Goal: Task Accomplishment & Management: Use online tool/utility

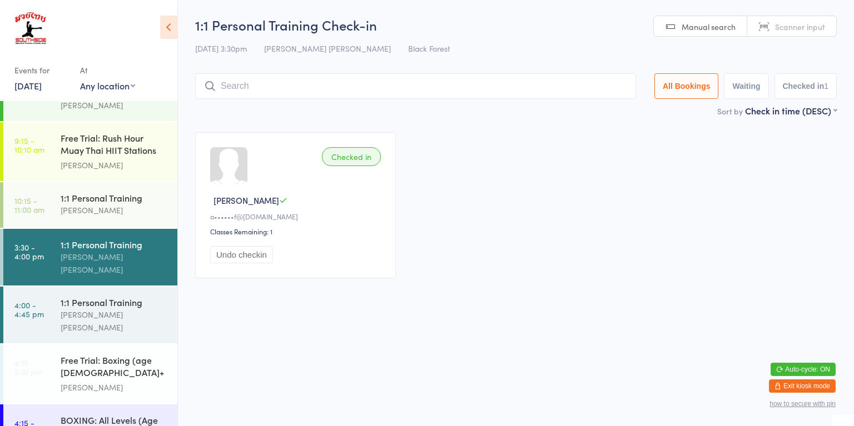
scroll to position [486, 0]
click at [367, 165] on div "Checked in" at bounding box center [351, 156] width 59 height 19
click at [347, 162] on div "Checked in" at bounding box center [351, 156] width 59 height 19
click at [346, 173] on div "Checked in Henry W a••••••f@yahoo.com Classes Remaining: 1 Undo checkin" at bounding box center [295, 205] width 201 height 146
click at [348, 167] on div "Checked in Henry W a••••••f@yahoo.com Classes Remaining: 1 Undo checkin" at bounding box center [295, 205] width 201 height 146
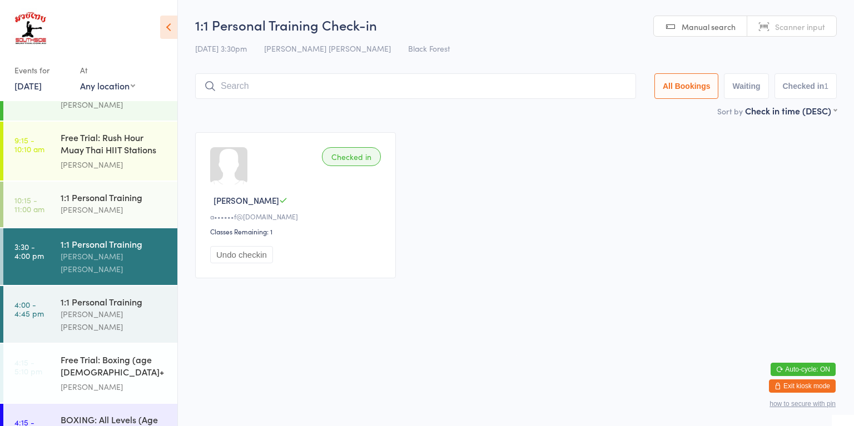
click at [131, 250] on div "[PERSON_NAME] [PERSON_NAME]" at bounding box center [114, 263] width 107 height 26
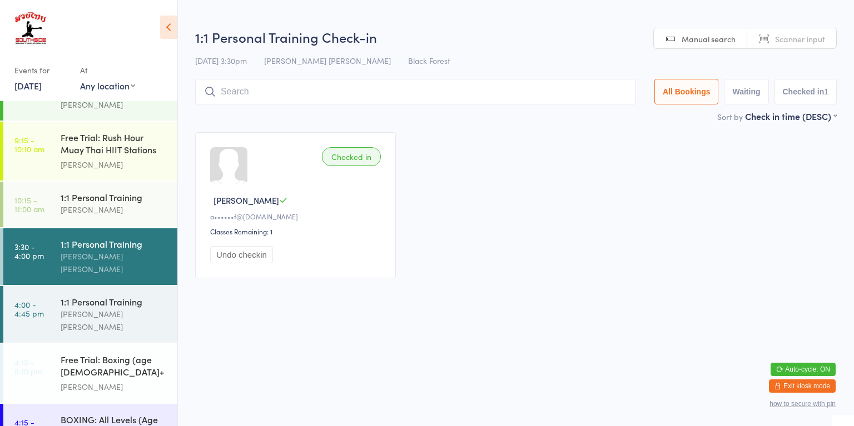
click at [356, 165] on div "Checked in" at bounding box center [351, 156] width 59 height 19
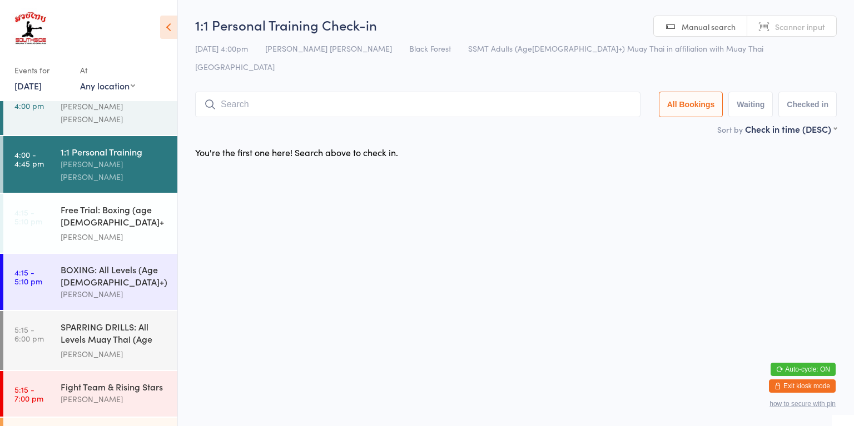
scroll to position [637, 0]
click at [107, 263] on div "BOXING: All Levels (Age [DEMOGRAPHIC_DATA]+)" at bounding box center [114, 275] width 107 height 24
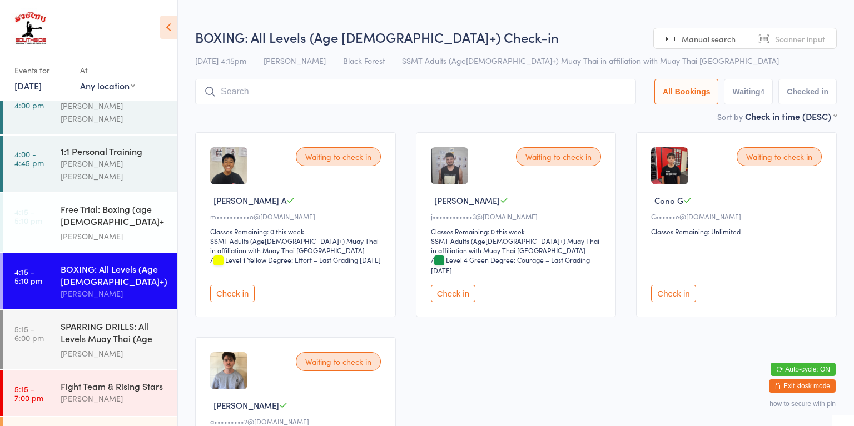
click at [120, 320] on div "SPARRING DRILLS: All Levels Muay Thai (Age [DEMOGRAPHIC_DATA]+)" at bounding box center [114, 333] width 107 height 27
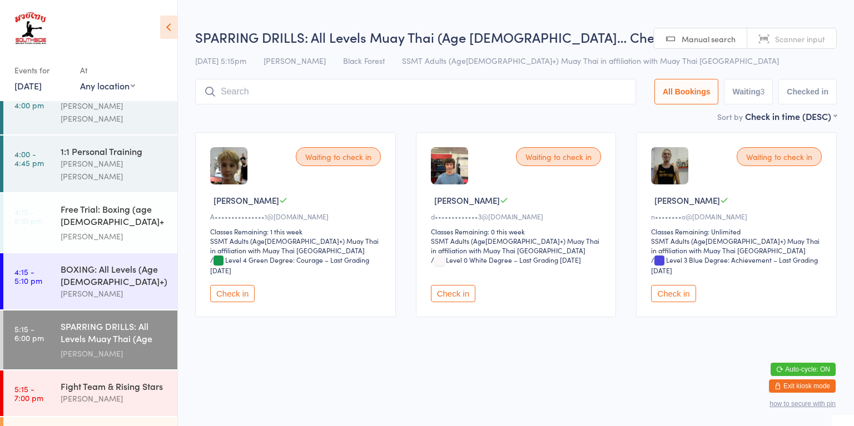
click at [127, 392] on div "[PERSON_NAME]" at bounding box center [114, 398] width 107 height 13
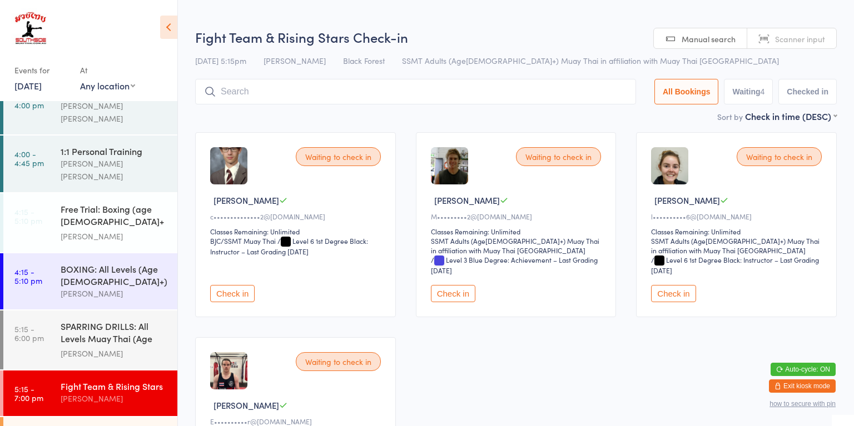
click at [130, 426] on div "Sparring: Level 2 & Above" at bounding box center [114, 433] width 107 height 12
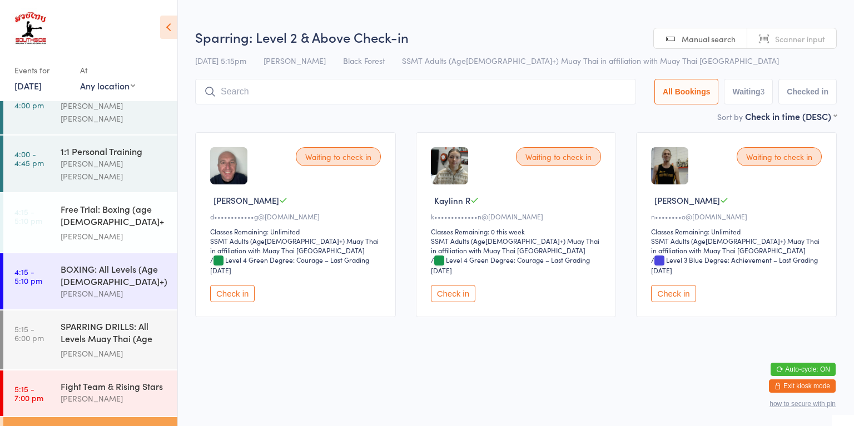
click at [130, 392] on div "[PERSON_NAME]" at bounding box center [114, 398] width 107 height 13
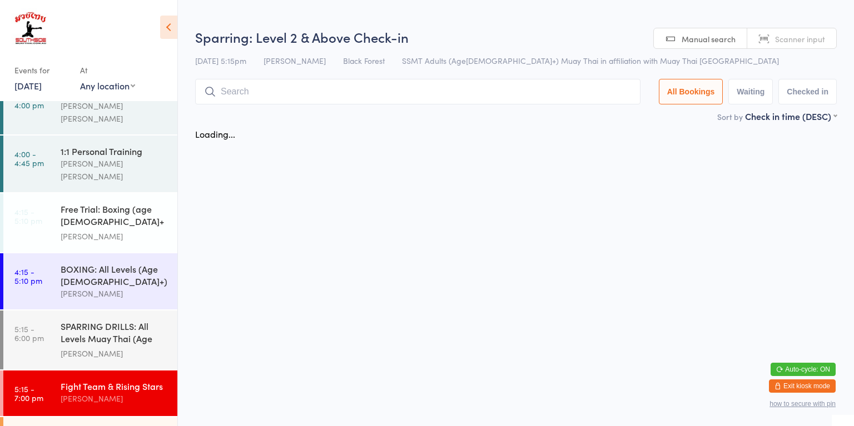
click at [122, 347] on div "[PERSON_NAME]" at bounding box center [114, 353] width 107 height 13
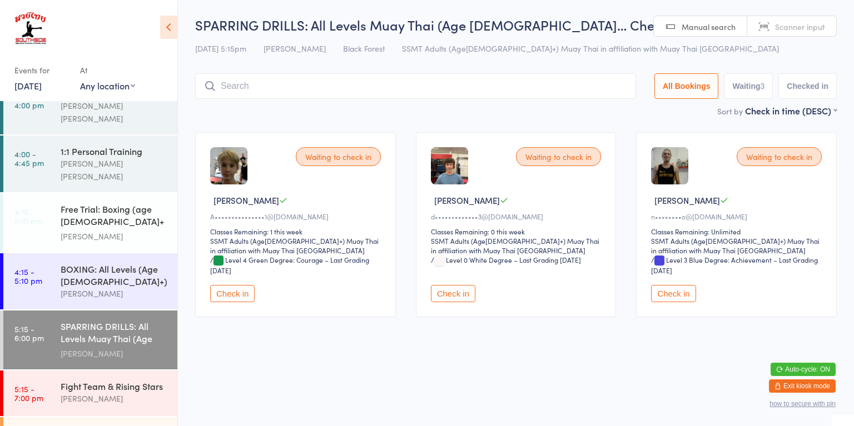
click at [138, 380] on div "Fight Team & Rising Stars" at bounding box center [114, 386] width 107 height 12
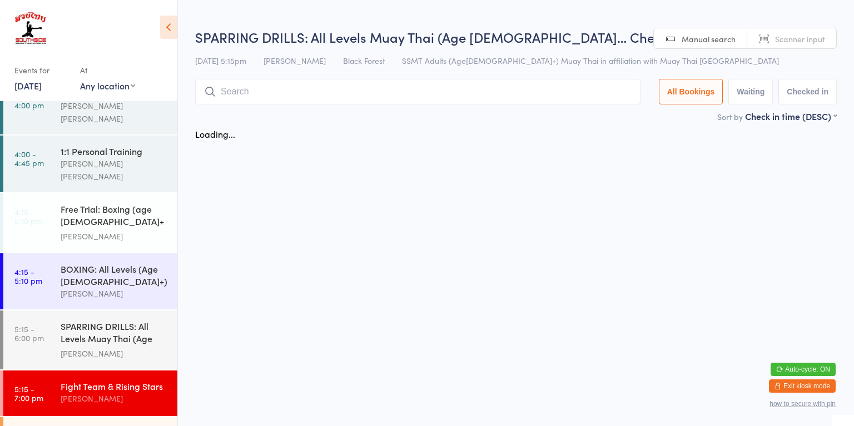
click at [126, 426] on div "Sparring: Level 2 & Above" at bounding box center [114, 433] width 107 height 12
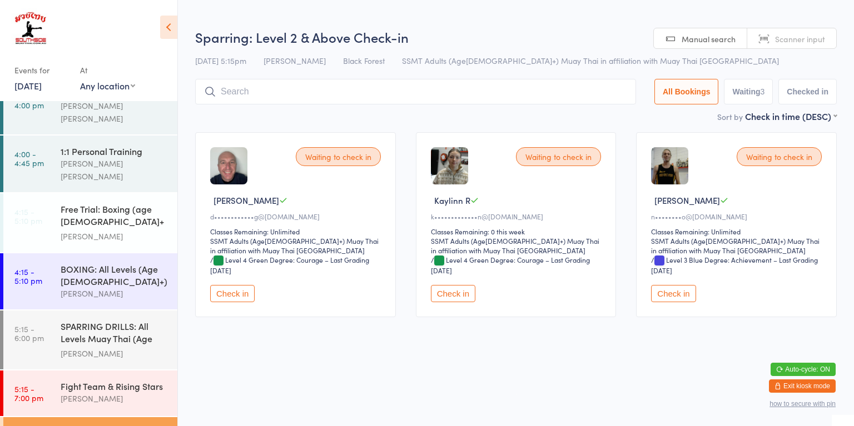
click at [132, 380] on div "Fight Team & Rising Stars" at bounding box center [114, 386] width 107 height 12
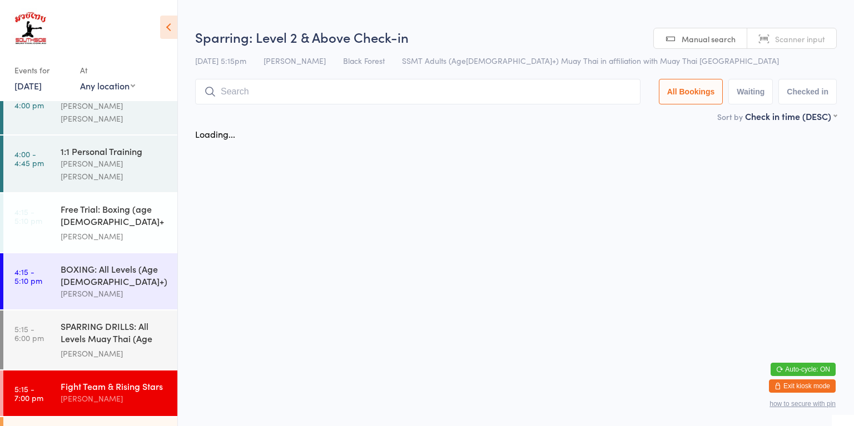
click at [126, 320] on div "SPARRING DRILLS: All Levels Muay Thai (Age [DEMOGRAPHIC_DATA]+)" at bounding box center [114, 333] width 107 height 27
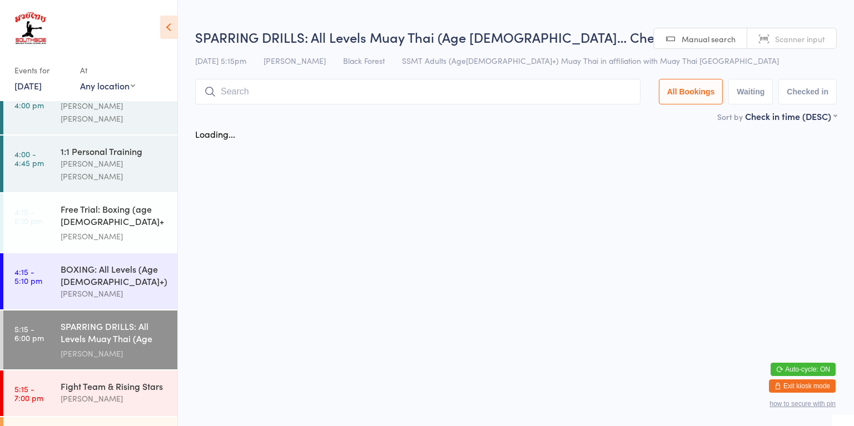
click at [127, 263] on div "BOXING: All Levels (Age [DEMOGRAPHIC_DATA]+)" at bounding box center [114, 275] width 107 height 24
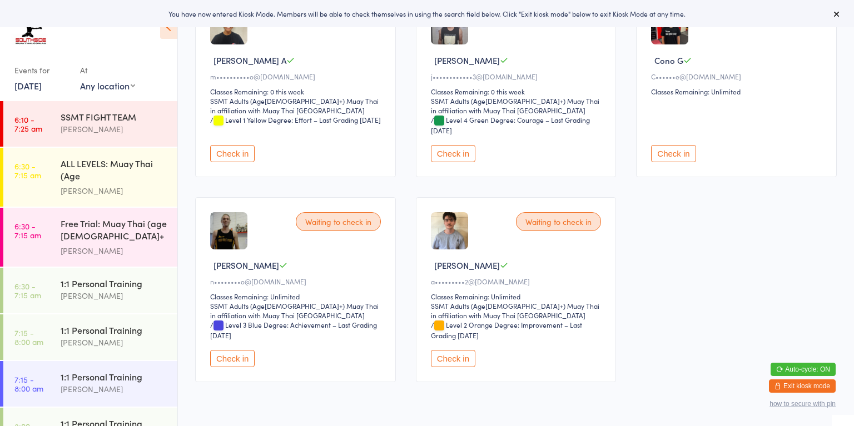
scroll to position [140, 0]
click at [228, 351] on button "Check in" at bounding box center [232, 358] width 44 height 17
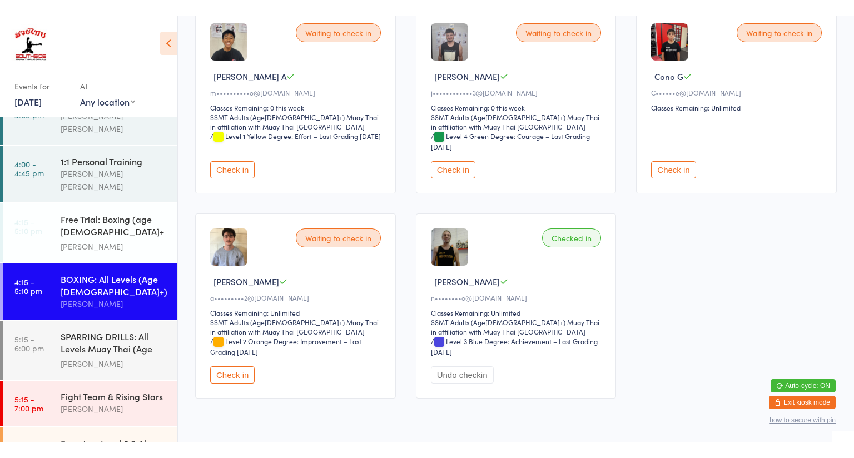
scroll to position [611, 0]
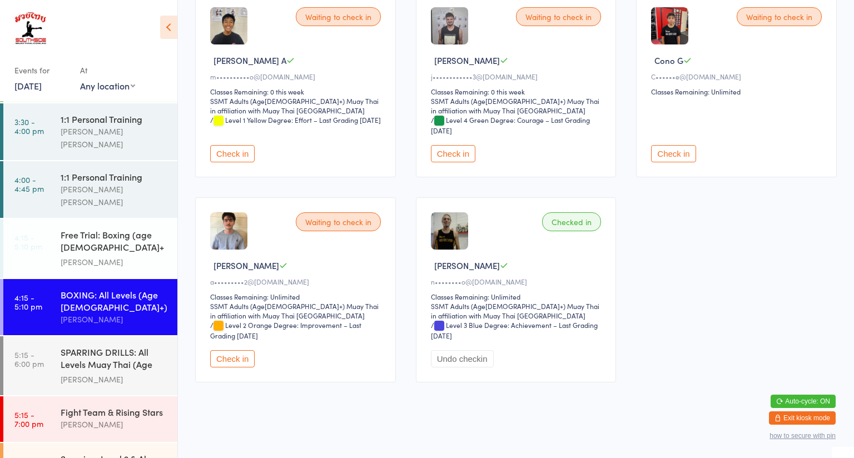
click at [116, 426] on div "Sparring: Level 2 & Above" at bounding box center [114, 458] width 107 height 12
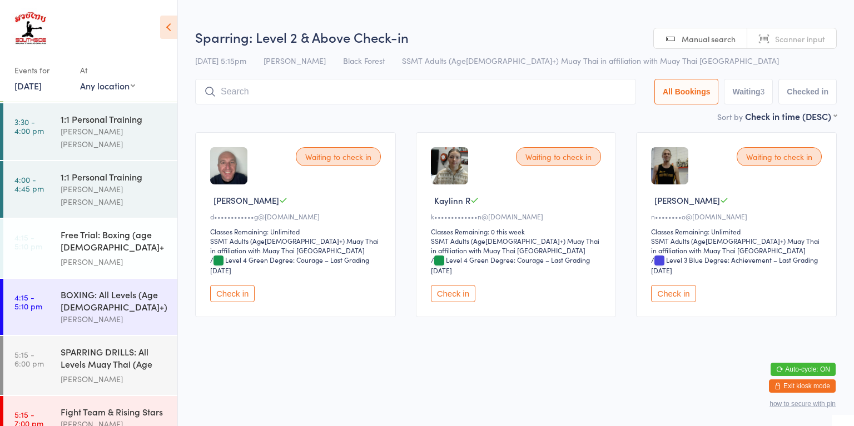
click at [676, 292] on button "Check in" at bounding box center [673, 293] width 44 height 17
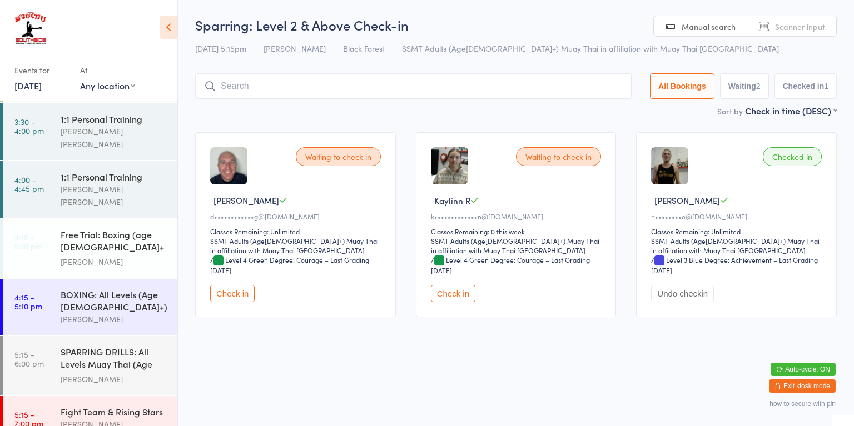
click at [138, 289] on div "BOXING: All Levels (Age [DEMOGRAPHIC_DATA]+)" at bounding box center [114, 301] width 107 height 24
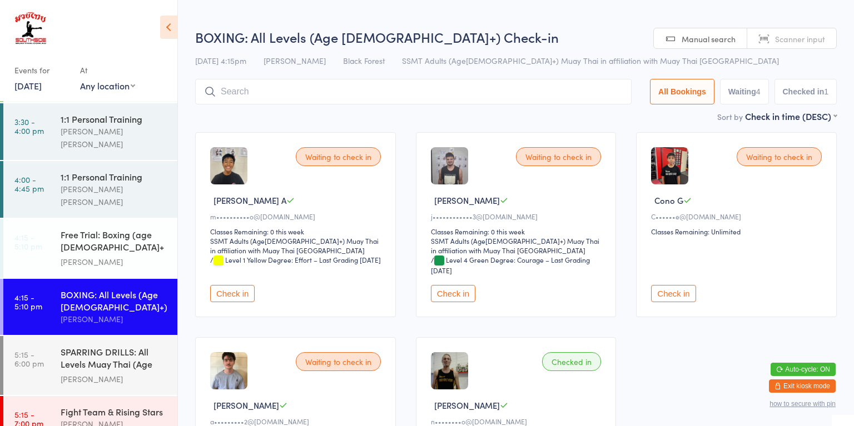
click at [669, 292] on button "Check in" at bounding box center [673, 293] width 44 height 17
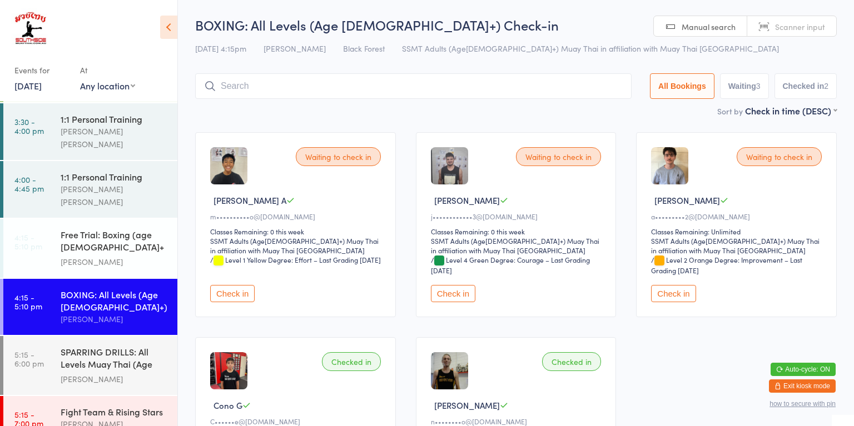
click at [669, 294] on button "Check in" at bounding box center [673, 293] width 44 height 17
click at [237, 298] on button "Check in" at bounding box center [232, 293] width 44 height 17
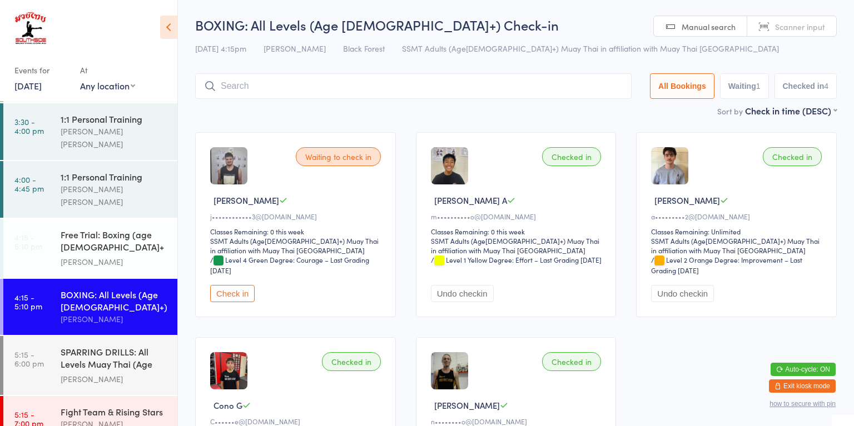
click at [64, 373] on div "[PERSON_NAME]" at bounding box center [114, 379] width 107 height 13
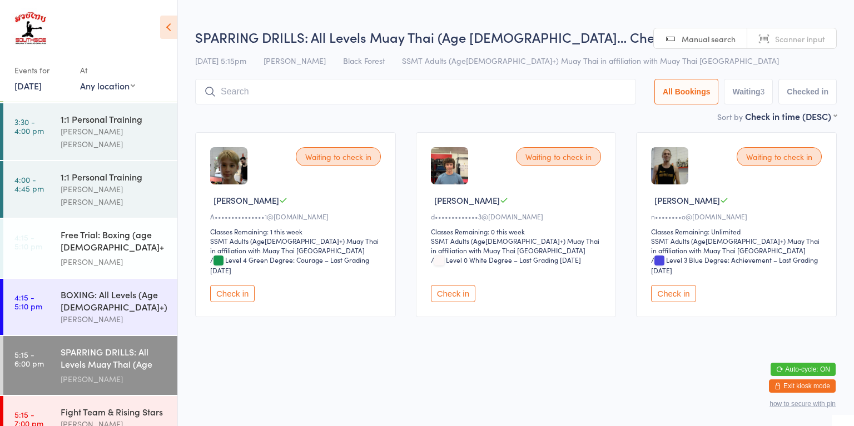
scroll to position [643, 0]
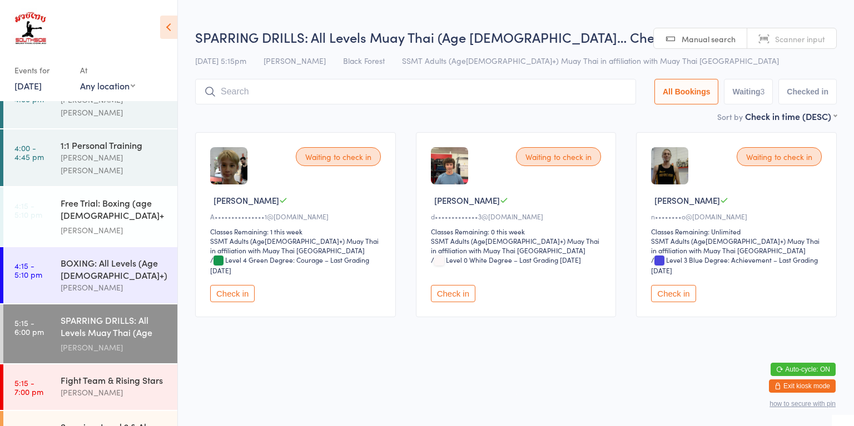
click at [64, 421] on div "Sparring: Level 2 & Above" at bounding box center [114, 427] width 107 height 12
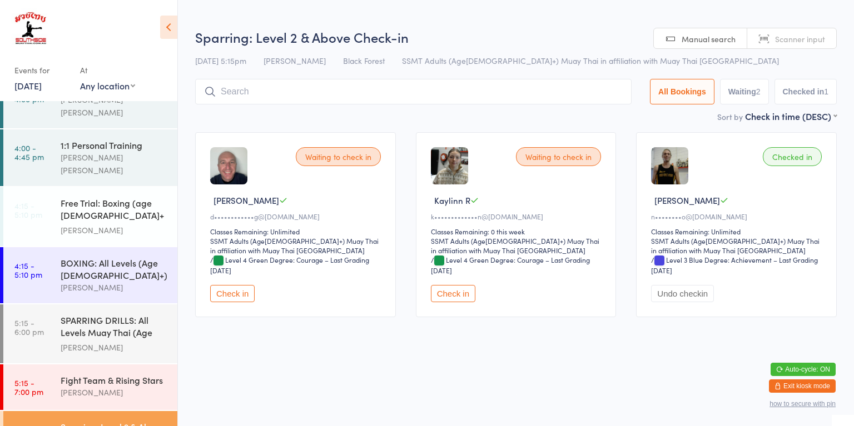
click at [68, 281] on div "[PERSON_NAME]" at bounding box center [114, 287] width 107 height 13
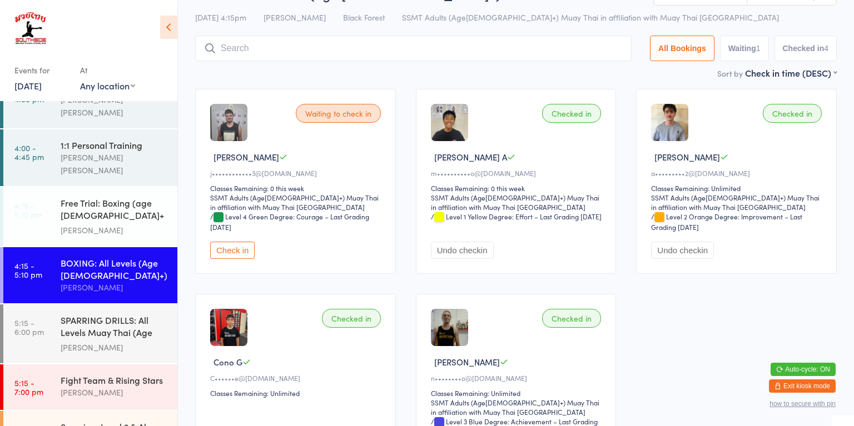
scroll to position [44, 0]
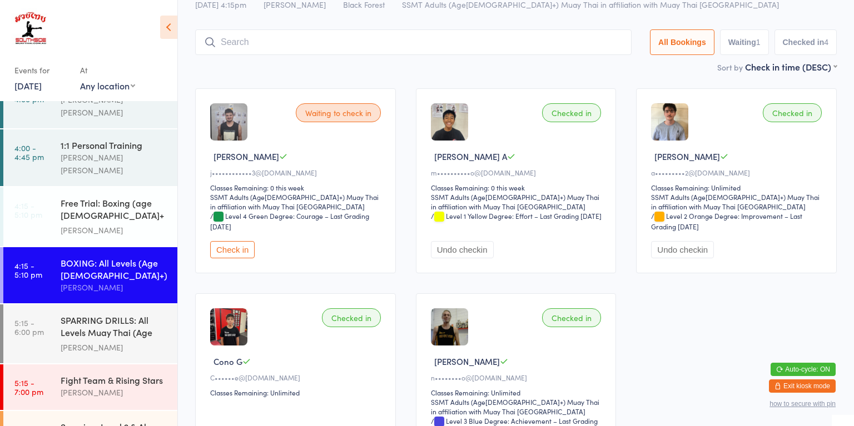
click at [73, 314] on div "SPARRING DRILLS: All Levels Muay Thai (Age [DEMOGRAPHIC_DATA]+)" at bounding box center [114, 327] width 107 height 27
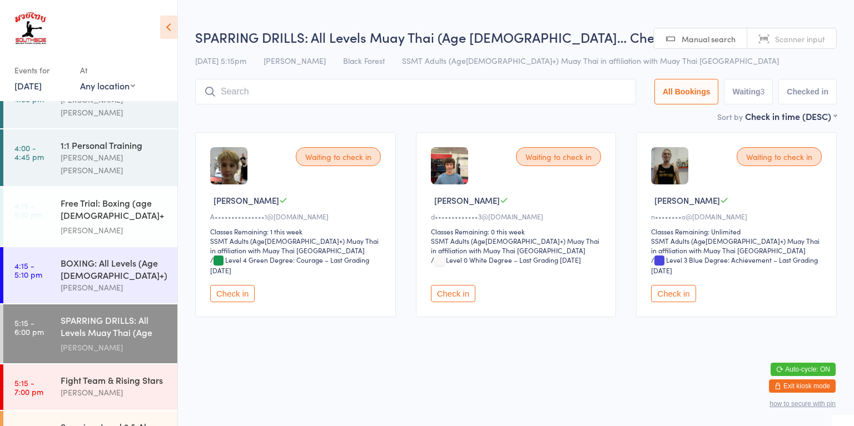
click at [68, 257] on div "BOXING: All Levels (Age [DEMOGRAPHIC_DATA]+)" at bounding box center [114, 269] width 107 height 24
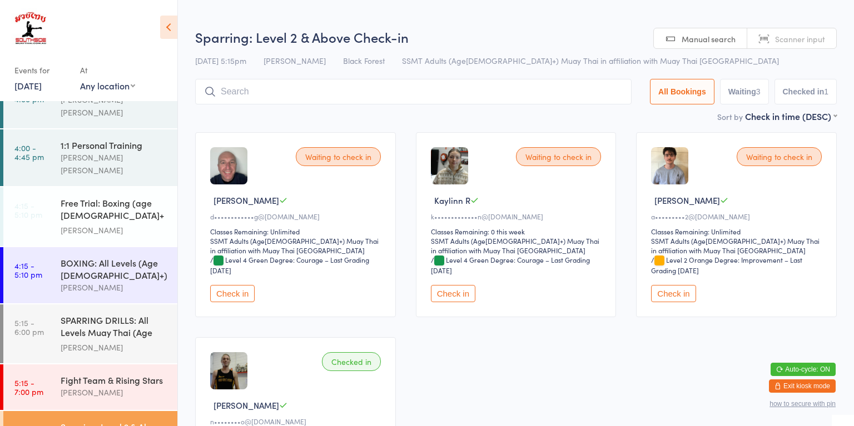
click at [473, 294] on button "Check in" at bounding box center [453, 293] width 44 height 17
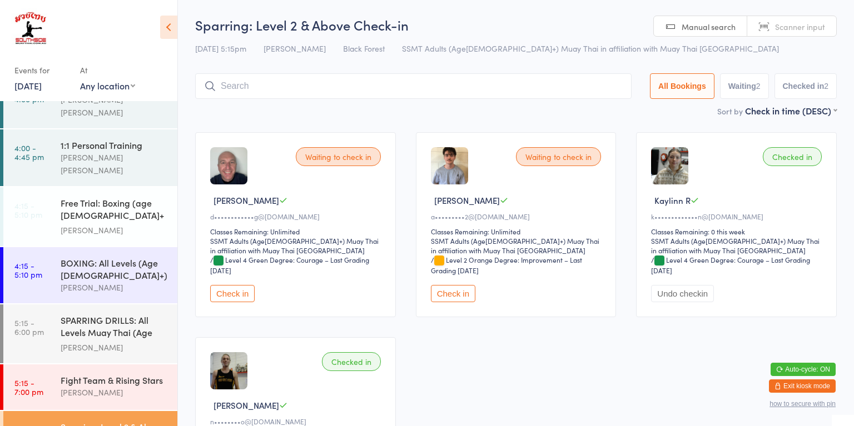
click at [76, 374] on div "Fight Team & Rising Stars" at bounding box center [114, 380] width 107 height 12
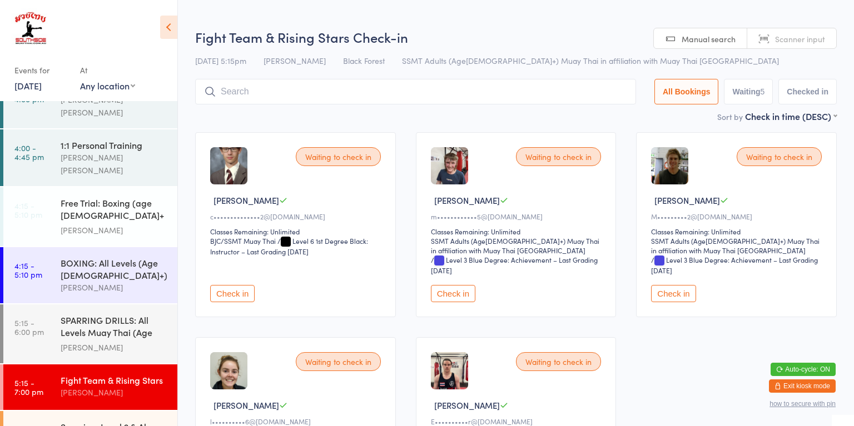
click at [446, 297] on button "Check in" at bounding box center [453, 293] width 44 height 17
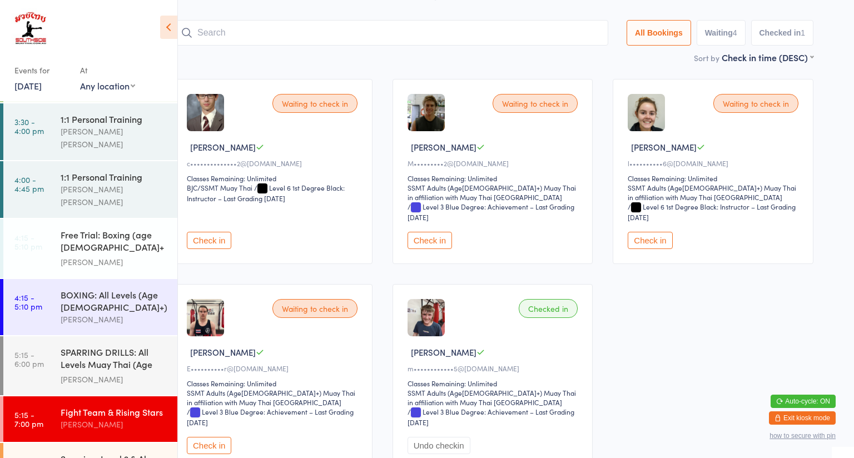
scroll to position [56, 21]
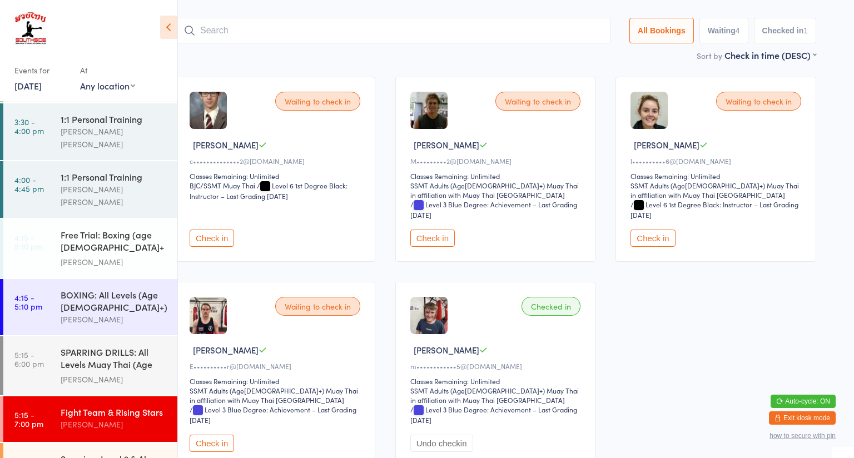
click at [218, 426] on button "Check in" at bounding box center [212, 443] width 44 height 17
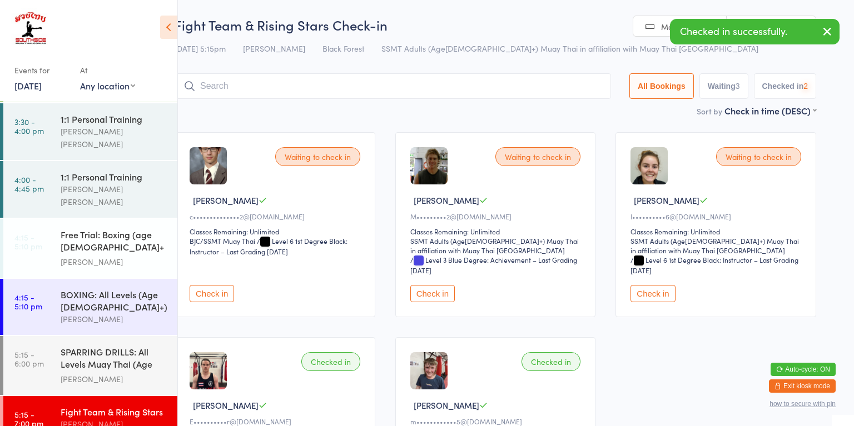
scroll to position [643, 0]
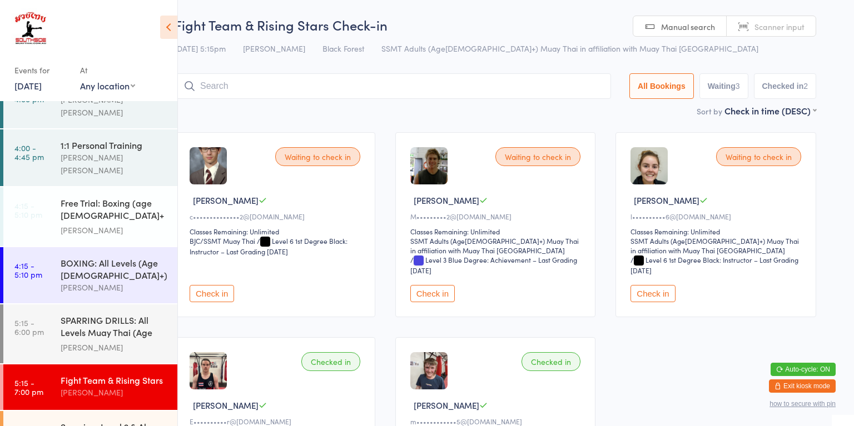
click at [107, 314] on div "SPARRING DRILLS: All Levels Muay Thai (Age [DEMOGRAPHIC_DATA]+)" at bounding box center [114, 327] width 107 height 27
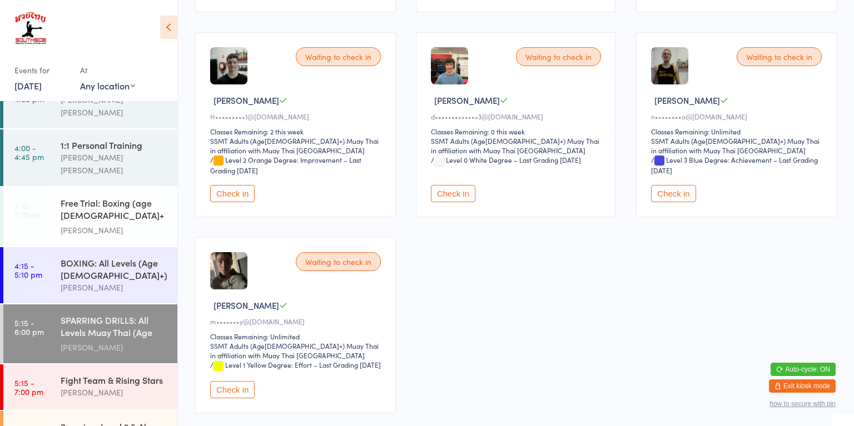
scroll to position [310, 0]
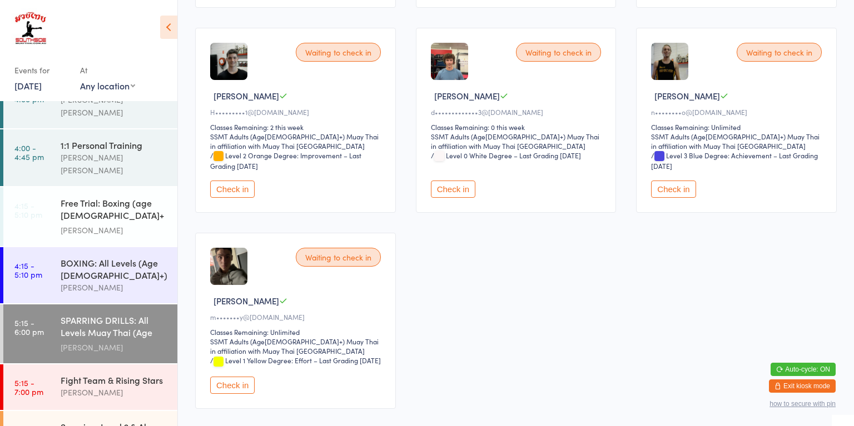
click at [239, 391] on button "Check in" at bounding box center [232, 385] width 44 height 17
click at [117, 421] on div "Sparring: Level 2 & Above" at bounding box center [114, 427] width 107 height 12
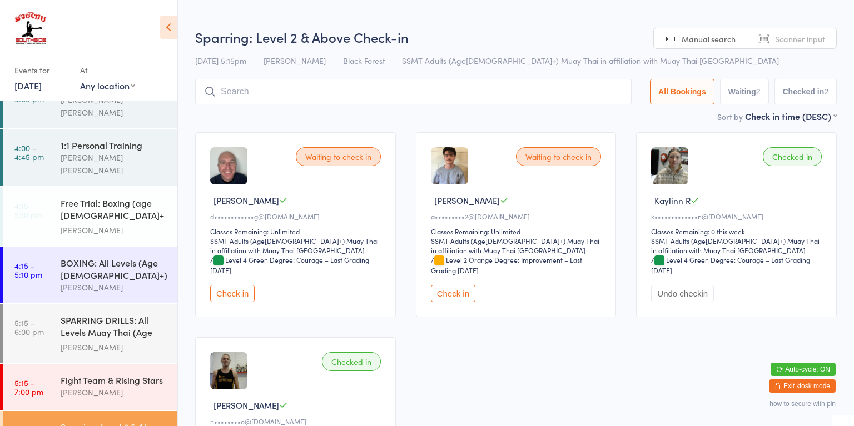
click at [237, 293] on button "Check in" at bounding box center [232, 293] width 44 height 17
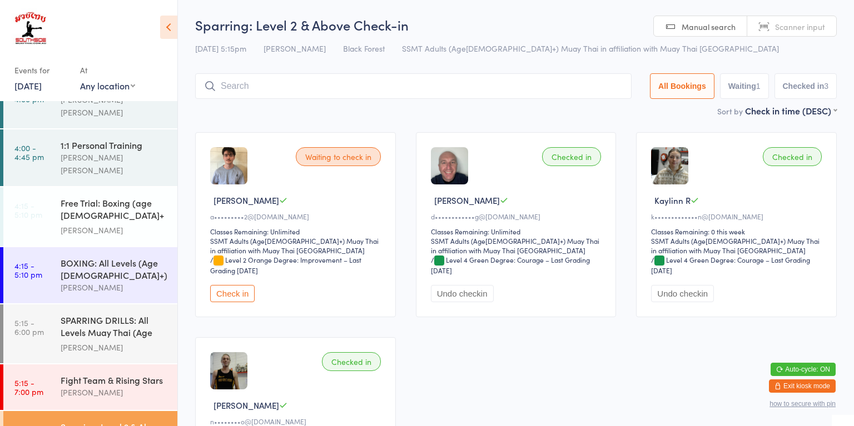
click at [237, 297] on button "Check in" at bounding box center [232, 293] width 44 height 17
click at [151, 314] on div "SPARRING DRILLS: All Levels Muay Thai (Age [DEMOGRAPHIC_DATA]+)" at bounding box center [114, 327] width 107 height 27
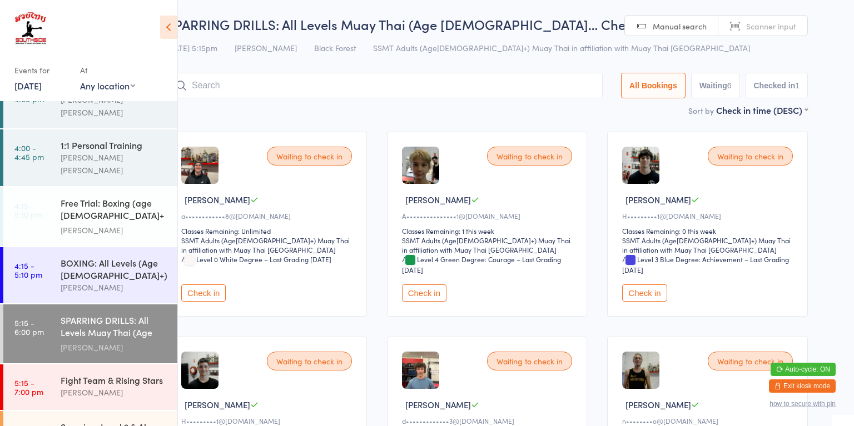
scroll to position [1, 0]
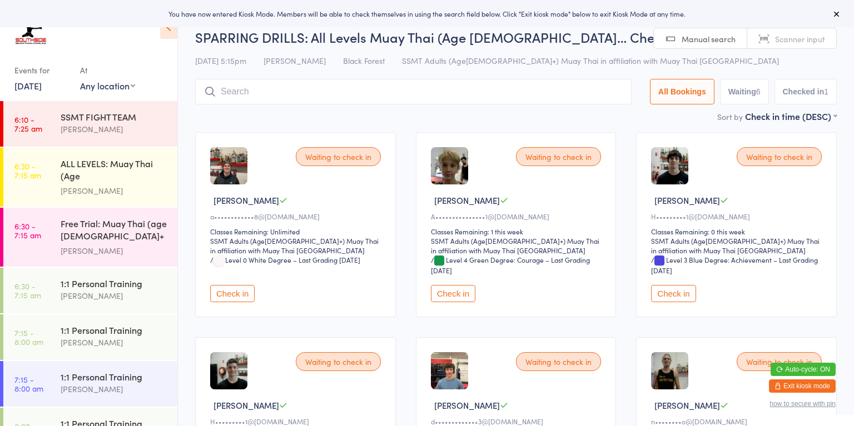
click at [367, 89] on input "search" at bounding box center [413, 92] width 436 height 26
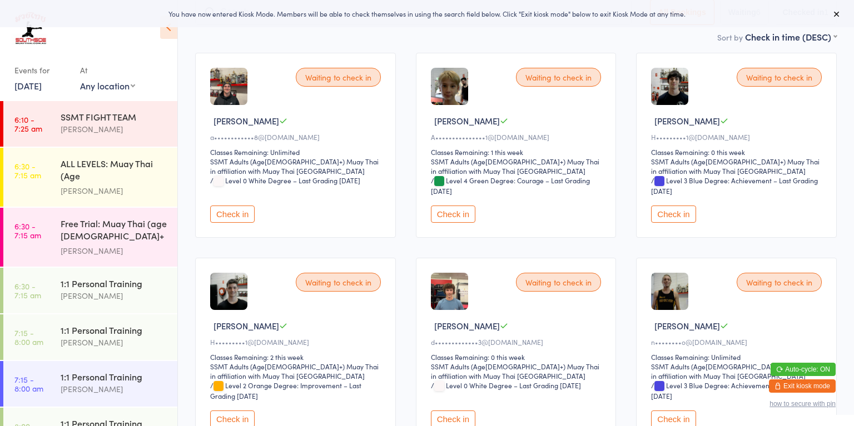
scroll to position [79, 0]
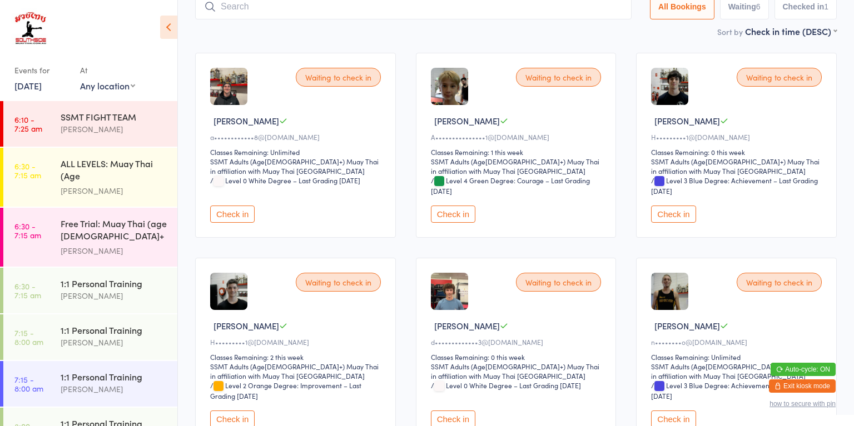
click at [503, 240] on div "Waiting to check in Alex B a••••••••••••8@gmail.com Classes Remaining: Unlimite…" at bounding box center [516, 346] width 662 height 606
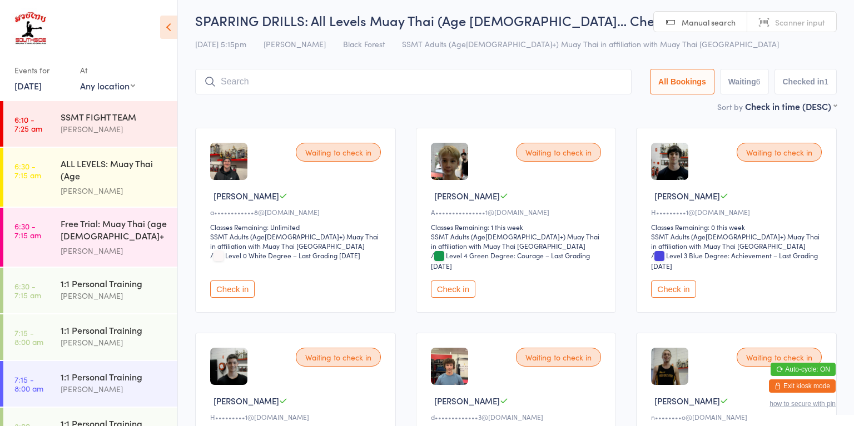
scroll to position [0, 0]
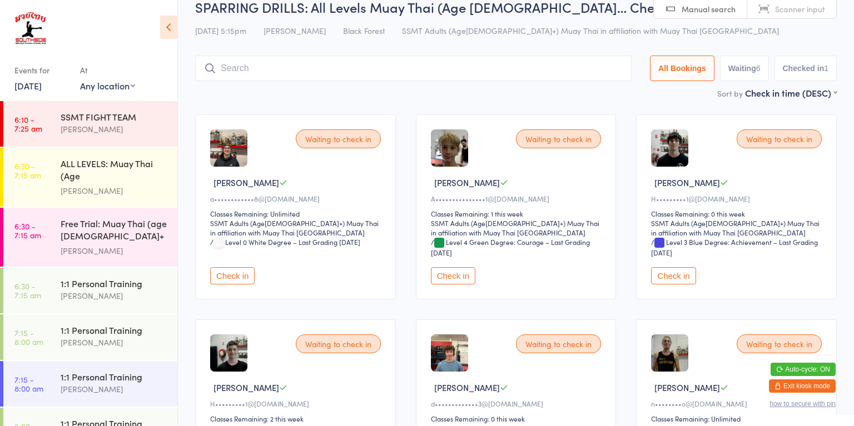
scroll to position [14, 0]
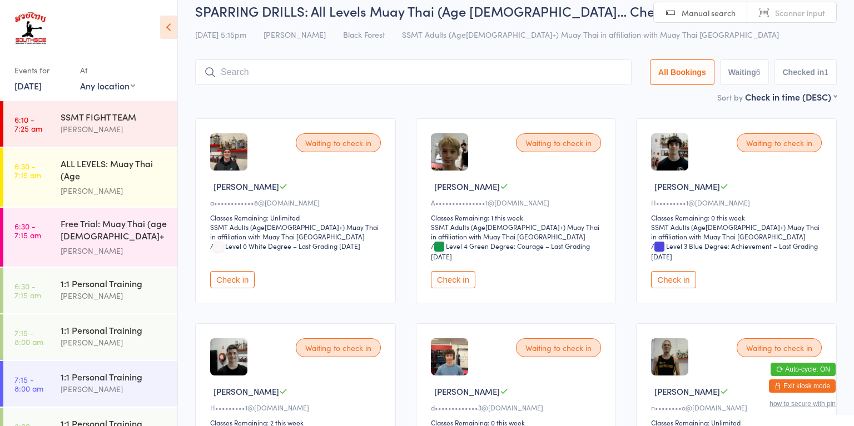
click at [459, 278] on button "Check in" at bounding box center [453, 279] width 44 height 17
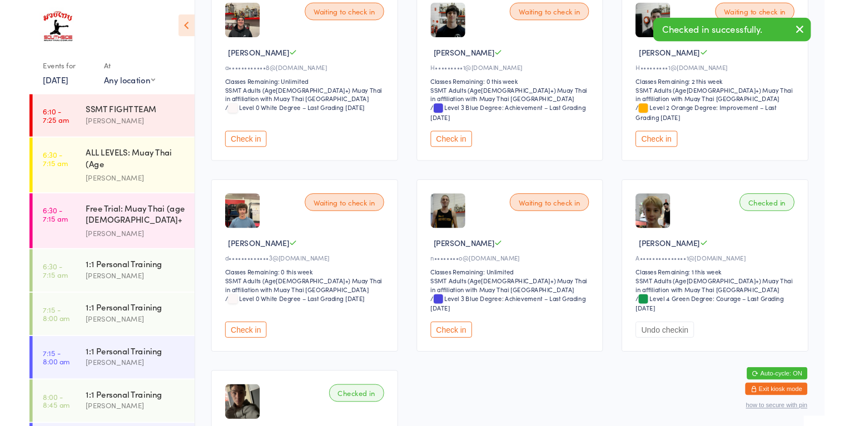
scroll to position [0, 0]
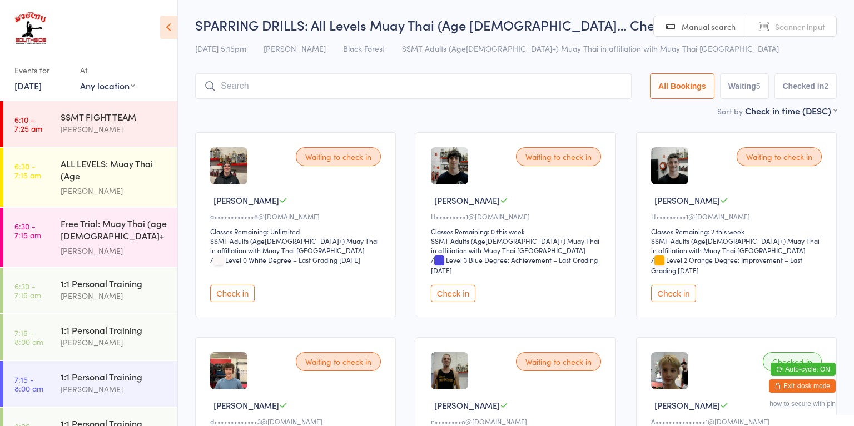
click at [222, 299] on button "Check in" at bounding box center [232, 293] width 44 height 17
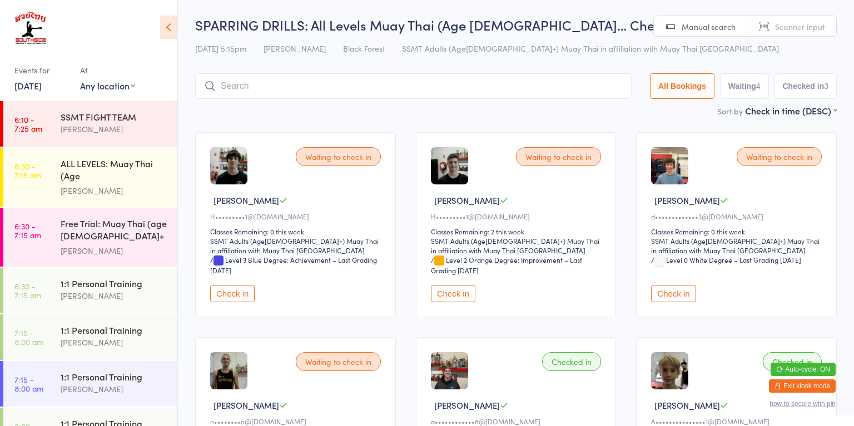
click at [454, 297] on button "Check in" at bounding box center [453, 293] width 44 height 17
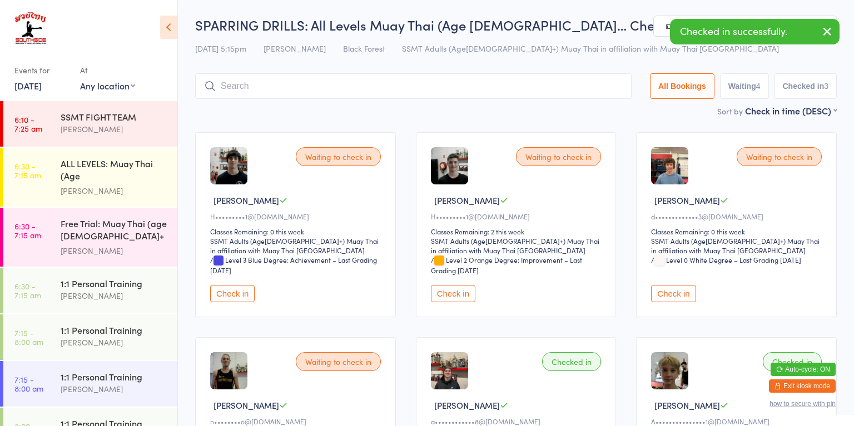
click at [232, 295] on button "Check in" at bounding box center [232, 293] width 44 height 17
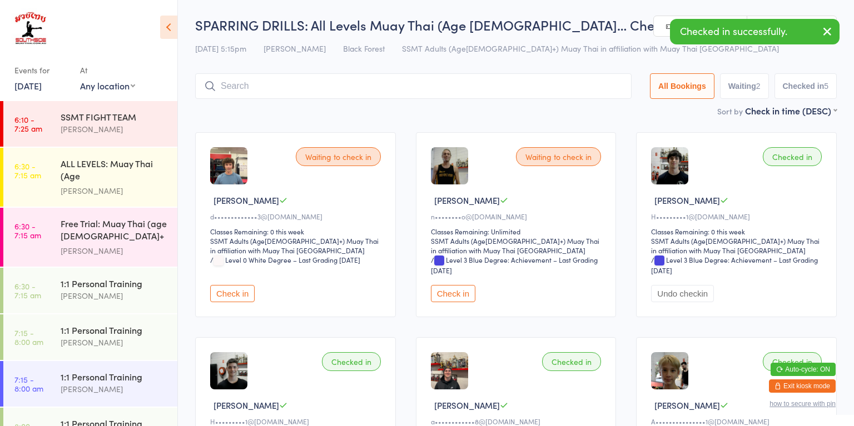
click at [226, 301] on button "Check in" at bounding box center [232, 293] width 44 height 17
